Goal: Check status: Check status

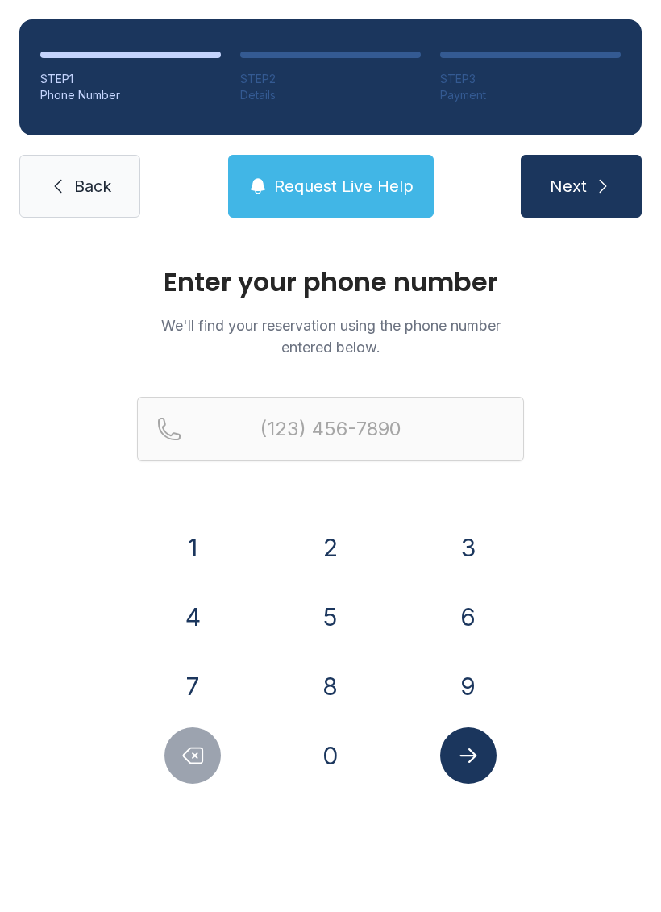
click at [219, 674] on button "7" at bounding box center [193, 686] width 56 height 56
click at [315, 764] on button "0" at bounding box center [330, 755] width 56 height 56
click at [465, 609] on button "6" at bounding box center [468, 617] width 56 height 56
click at [467, 547] on button "3" at bounding box center [468, 547] width 56 height 56
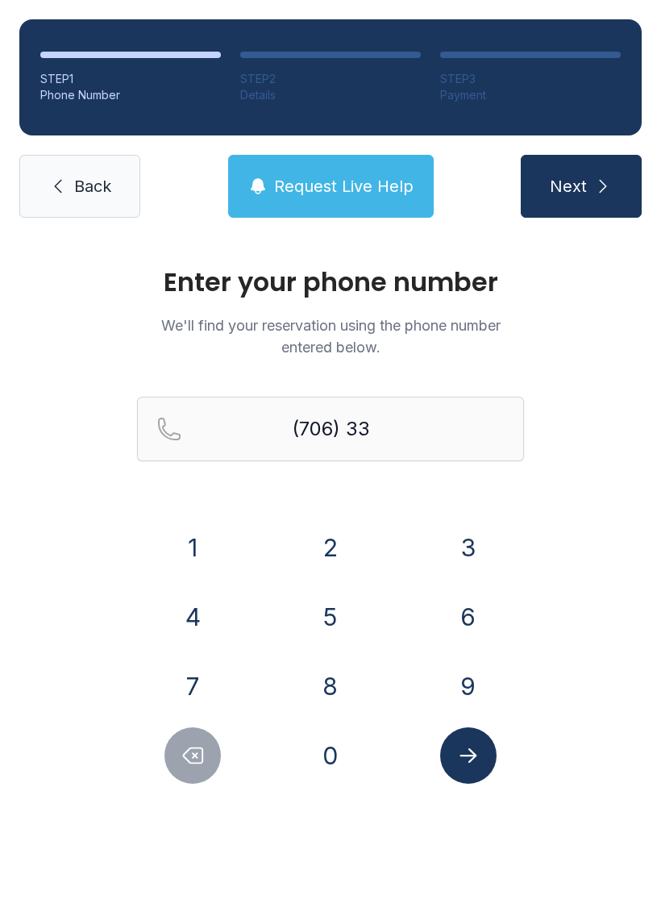
click at [459, 670] on button "9" at bounding box center [468, 686] width 56 height 56
click at [344, 747] on button "0" at bounding box center [330, 755] width 56 height 56
click at [464, 678] on button "9" at bounding box center [468, 686] width 56 height 56
click at [186, 684] on button "7" at bounding box center [193, 686] width 56 height 56
click at [195, 634] on button "4" at bounding box center [193, 617] width 56 height 56
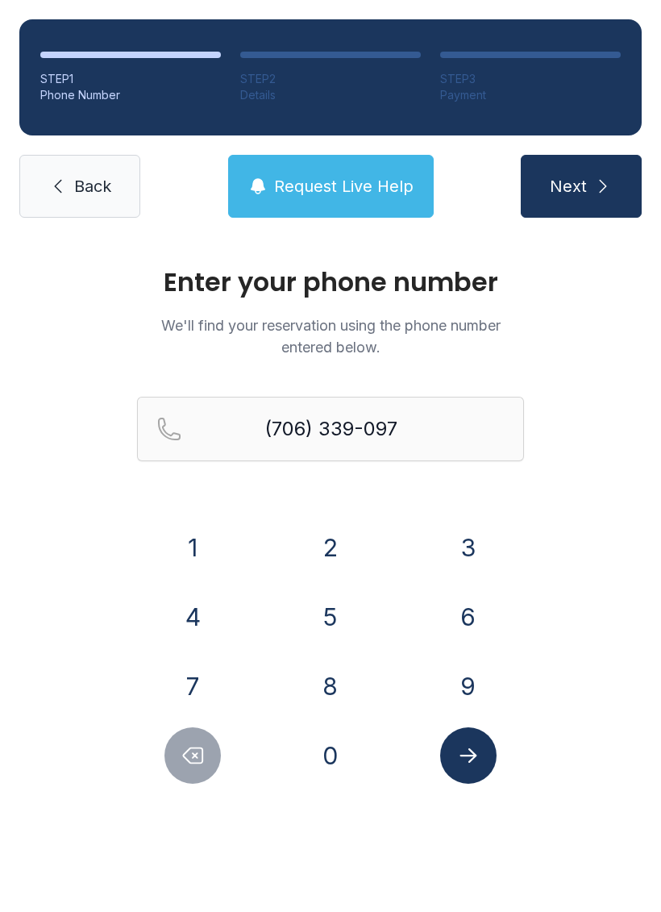
type input "[PHONE_NUMBER]"
click at [473, 781] on button "Submit lookup form" at bounding box center [468, 755] width 56 height 56
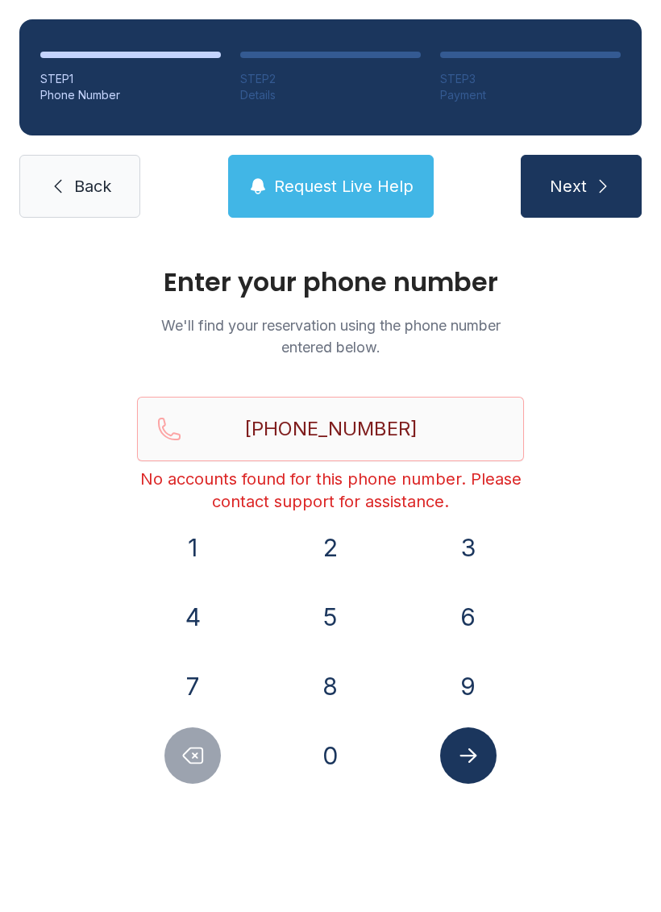
click at [81, 194] on span "Back" at bounding box center [92, 186] width 37 height 23
